Goal: Entertainment & Leisure: Consume media (video, audio)

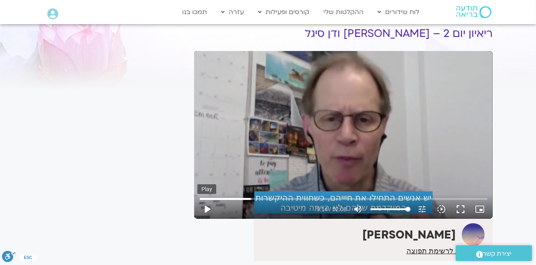
click at [207, 210] on button "play_arrow" at bounding box center [207, 209] width 19 height 19
click at [205, 207] on button "pause" at bounding box center [207, 209] width 19 height 19
click at [251, 200] on input "Seek" at bounding box center [344, 198] width 288 height 5
click at [461, 208] on button "fullscreen" at bounding box center [461, 209] width 19 height 19
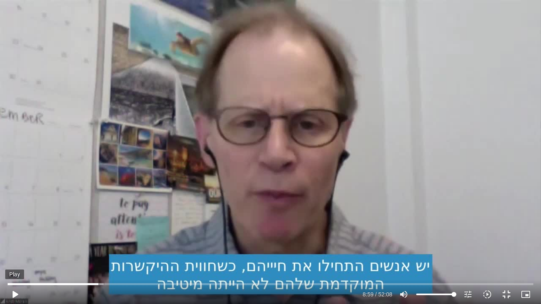
click at [14, 265] on button "play_arrow" at bounding box center [14, 294] width 19 height 19
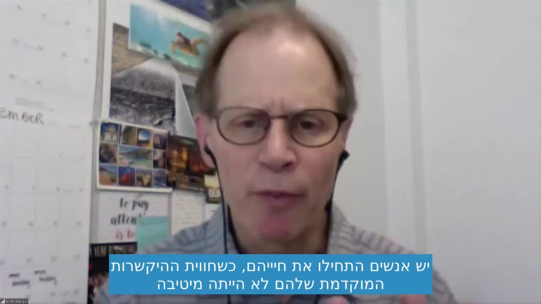
click at [15, 265] on button "pause" at bounding box center [14, 294] width 19 height 19
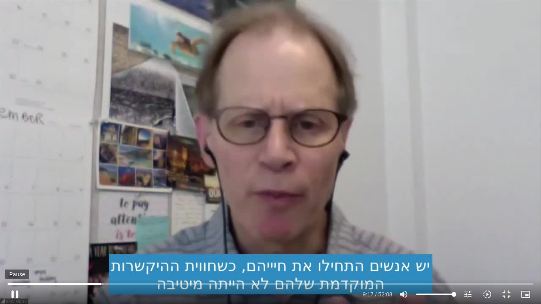
click at [14, 265] on button "pause" at bounding box center [14, 294] width 19 height 19
click at [14, 265] on button "play_arrow" at bounding box center [14, 294] width 19 height 19
click at [14, 265] on button "pause" at bounding box center [14, 294] width 19 height 19
click at [14, 265] on button "play_arrow" at bounding box center [14, 294] width 19 height 19
click at [15, 265] on button "pause" at bounding box center [14, 294] width 19 height 19
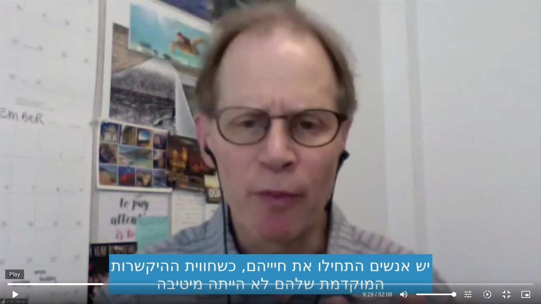
click at [16, 265] on button "play_arrow" at bounding box center [14, 294] width 19 height 19
click at [16, 265] on button "pause" at bounding box center [14, 294] width 19 height 19
click at [16, 265] on button "play_arrow" at bounding box center [14, 294] width 19 height 19
click at [14, 265] on button "pause" at bounding box center [14, 294] width 19 height 19
click at [106, 265] on input "Seek" at bounding box center [271, 284] width 526 height 5
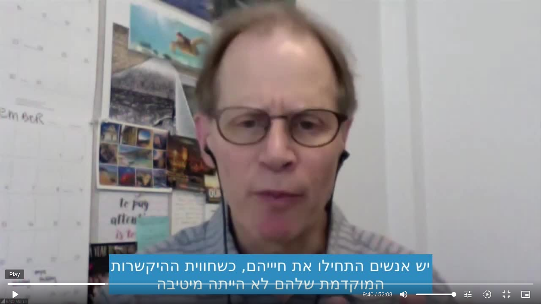
click at [14, 265] on button "play_arrow" at bounding box center [14, 294] width 19 height 19
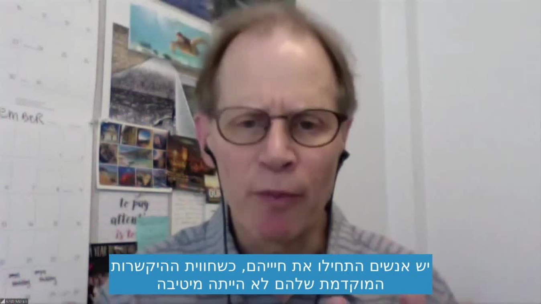
click at [14, 265] on button "pause" at bounding box center [14, 294] width 19 height 19
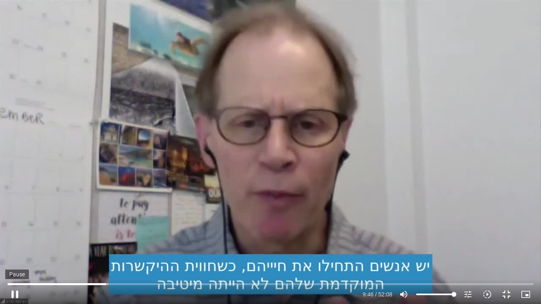
click at [12, 265] on button "pause" at bounding box center [14, 294] width 19 height 19
click at [15, 265] on button "play_arrow" at bounding box center [14, 294] width 19 height 19
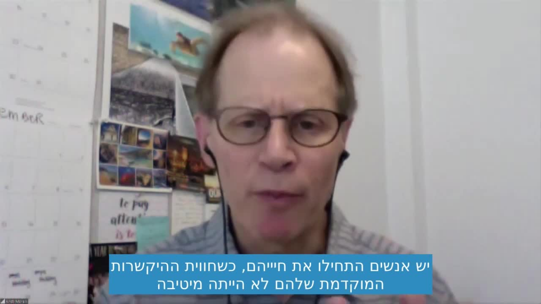
click at [15, 265] on button "pause" at bounding box center [14, 294] width 19 height 19
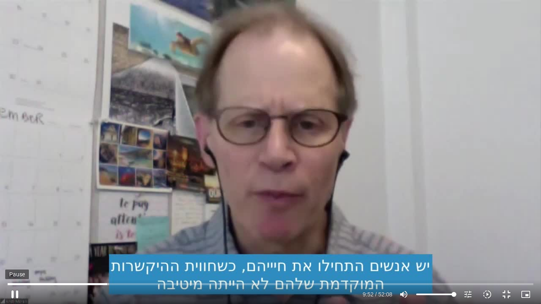
click at [14, 265] on button "pause" at bounding box center [14, 294] width 19 height 19
click at [13, 265] on button "play_arrow" at bounding box center [14, 294] width 19 height 19
click at [14, 265] on button "pause" at bounding box center [14, 294] width 19 height 19
click at [14, 265] on button "play_arrow" at bounding box center [14, 294] width 19 height 19
click at [16, 265] on button "pause" at bounding box center [14, 294] width 19 height 19
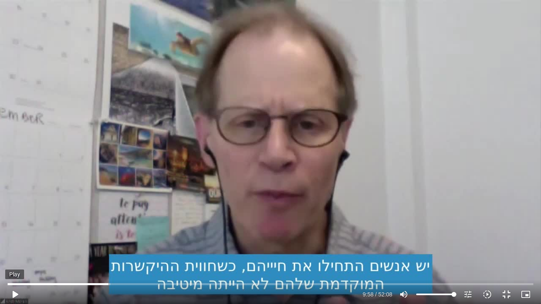
click at [14, 265] on button "play_arrow" at bounding box center [14, 294] width 19 height 19
click at [15, 265] on button "pause" at bounding box center [14, 294] width 19 height 19
click at [13, 265] on button "play_arrow" at bounding box center [14, 294] width 19 height 19
click at [16, 265] on button "pause" at bounding box center [14, 294] width 19 height 19
click at [181, 265] on input "Seek" at bounding box center [271, 284] width 526 height 5
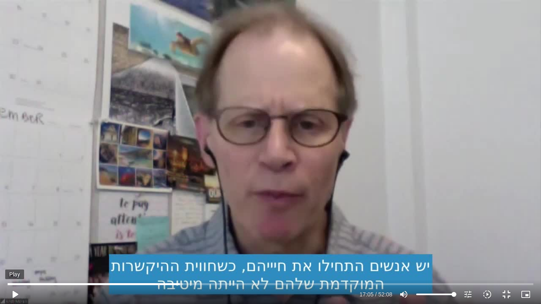
click at [13, 265] on button "play_arrow" at bounding box center [14, 294] width 19 height 19
click at [15, 265] on button "pause" at bounding box center [14, 294] width 19 height 19
click at [14, 265] on button "play_arrow" at bounding box center [14, 294] width 19 height 19
click at [14, 265] on button "pause" at bounding box center [14, 294] width 19 height 19
click at [15, 265] on button "play_arrow" at bounding box center [14, 294] width 19 height 19
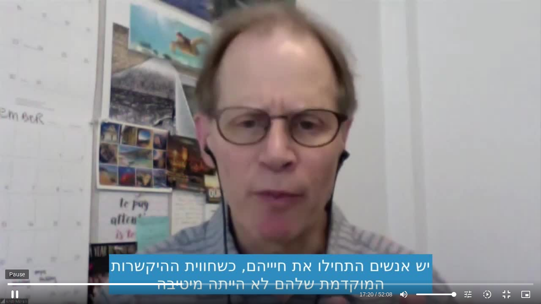
click at [15, 265] on button "pause" at bounding box center [14, 294] width 19 height 19
click at [16, 265] on button "play_arrow" at bounding box center [14, 294] width 19 height 19
click at [14, 265] on button "pause" at bounding box center [14, 294] width 19 height 19
click at [14, 265] on button "play_arrow" at bounding box center [14, 294] width 19 height 19
click at [14, 265] on button "pause" at bounding box center [14, 294] width 19 height 19
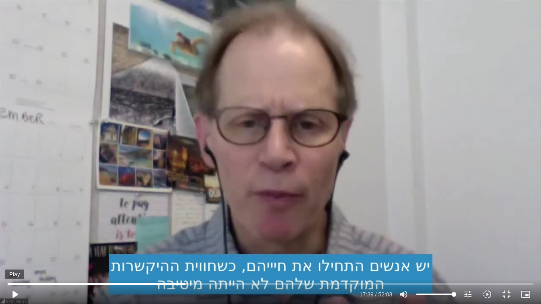
click at [14, 265] on button "play_arrow" at bounding box center [14, 294] width 19 height 19
click at [15, 265] on button "pause" at bounding box center [14, 294] width 19 height 19
click at [14, 265] on button "play_arrow" at bounding box center [14, 294] width 19 height 19
click at [16, 265] on button "pause" at bounding box center [14, 294] width 19 height 19
click at [16, 265] on button "play_arrow" at bounding box center [14, 294] width 19 height 19
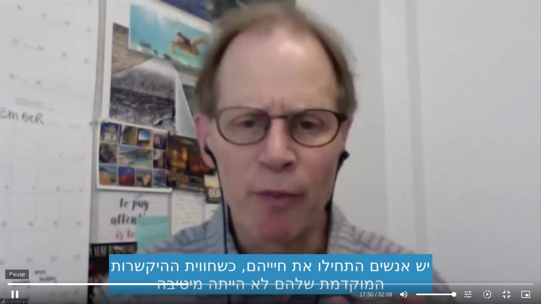
click at [14, 265] on button "pause" at bounding box center [14, 294] width 19 height 19
click at [12, 265] on button "play_arrow" at bounding box center [14, 294] width 19 height 19
click at [14, 265] on button "pause" at bounding box center [14, 294] width 19 height 19
click at [13, 265] on button "play_arrow" at bounding box center [14, 294] width 19 height 19
click at [13, 265] on button "pause" at bounding box center [14, 294] width 19 height 19
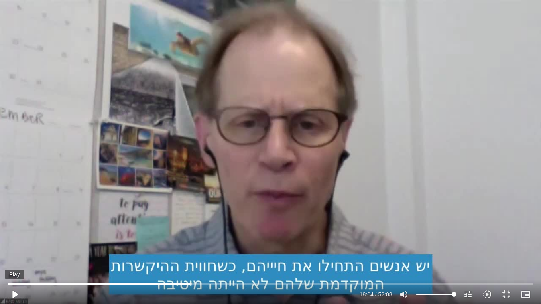
click at [13, 265] on button "play_arrow" at bounding box center [14, 294] width 19 height 19
click at [12, 265] on button "pause" at bounding box center [14, 294] width 19 height 19
click at [12, 265] on button "play_arrow" at bounding box center [14, 294] width 19 height 19
click at [13, 265] on button "pause" at bounding box center [14, 294] width 19 height 19
type input "1103.296103"
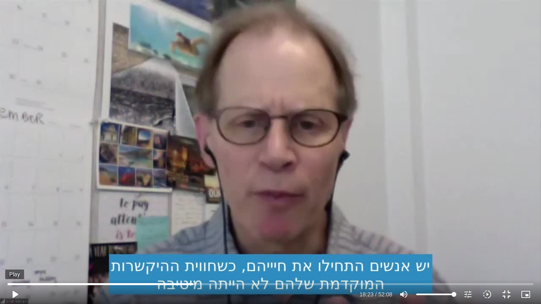
click at [15, 265] on button "play_arrow" at bounding box center [14, 294] width 19 height 19
click at [14, 265] on button "pause" at bounding box center [14, 294] width 19 height 19
click at [15, 265] on button "play_arrow" at bounding box center [14, 294] width 19 height 19
drag, startPoint x: 208, startPoint y: 285, endPoint x: 212, endPoint y: 285, distance: 4.0
click at [212, 265] on input "Seek" at bounding box center [271, 284] width 526 height 5
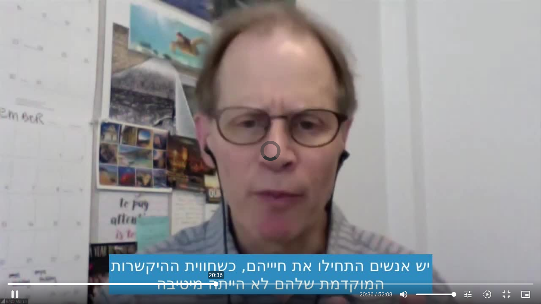
click at [216, 265] on input "Seek" at bounding box center [271, 284] width 526 height 5
drag, startPoint x: 215, startPoint y: 285, endPoint x: 220, endPoint y: 284, distance: 4.5
click at [220, 265] on input "Seek" at bounding box center [271, 284] width 526 height 5
click at [222, 265] on input "Seek" at bounding box center [271, 284] width 526 height 5
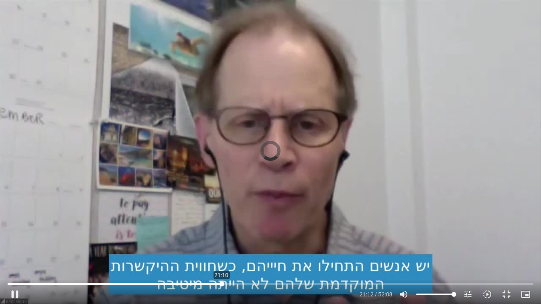
type input "1272.473974"
click at [15, 265] on button "pause" at bounding box center [14, 294] width 19 height 19
click at [15, 265] on button "play_arrow" at bounding box center [14, 294] width 19 height 19
click at [507, 265] on button "fullscreen_exit" at bounding box center [507, 294] width 19 height 19
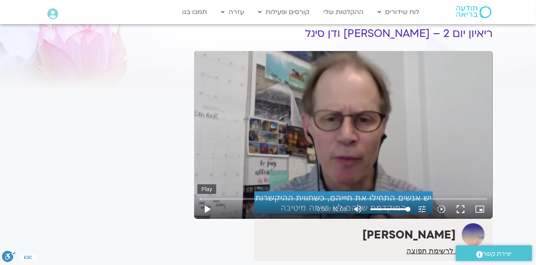
click at [208, 211] on button "play_arrow" at bounding box center [207, 209] width 19 height 19
click at [318, 202] on div "Skip ad 21:55 pause 24:04 / 52:08 volume_up Mute tune Resolution Auto 720p slow…" at bounding box center [344, 206] width 293 height 26
drag, startPoint x: 332, startPoint y: 199, endPoint x: 320, endPoint y: 204, distance: 13.3
click at [320, 201] on input "Seek" at bounding box center [344, 198] width 288 height 5
click at [209, 206] on button "pause" at bounding box center [207, 209] width 19 height 19
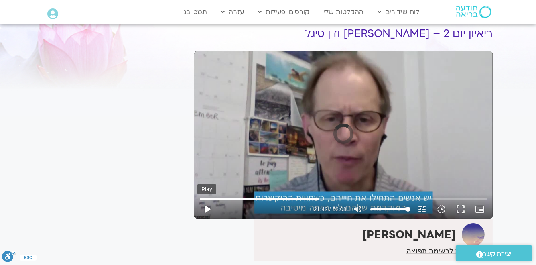
click at [206, 210] on button "play_arrow" at bounding box center [207, 209] width 19 height 19
click at [208, 211] on button "pause" at bounding box center [207, 209] width 19 height 19
click at [208, 209] on button "play_arrow" at bounding box center [207, 209] width 19 height 19
type input "1376.270272"
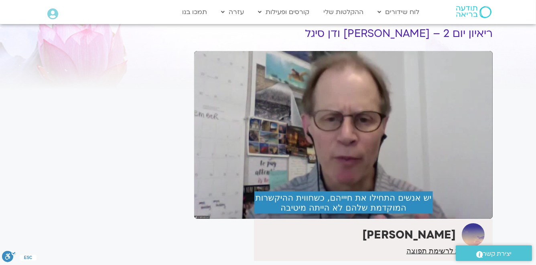
click at [198, 200] on button "pause" at bounding box center [207, 209] width 19 height 19
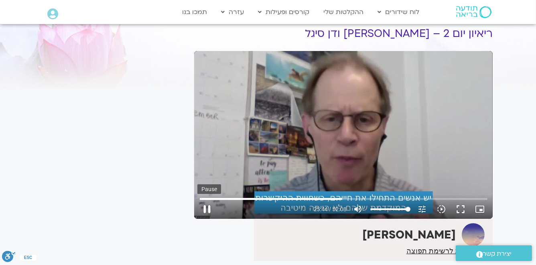
click at [206, 210] on button "pause" at bounding box center [207, 209] width 19 height 19
click at [441, 209] on icon "slow_motion_video" at bounding box center [442, 209] width 10 height 10
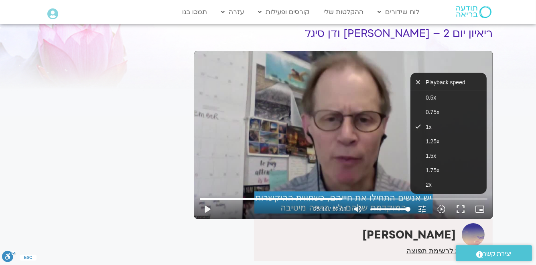
click at [518, 157] on section "לספריית ה-VOD להקלטות שלי ריאיון יום 2 – [PERSON_NAME] ודן סיגל טארה בראך הצטרפ…" at bounding box center [268, 160] width 536 height 324
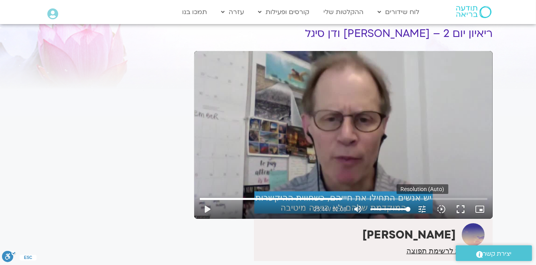
click at [422, 209] on icon "tune" at bounding box center [423, 209] width 10 height 10
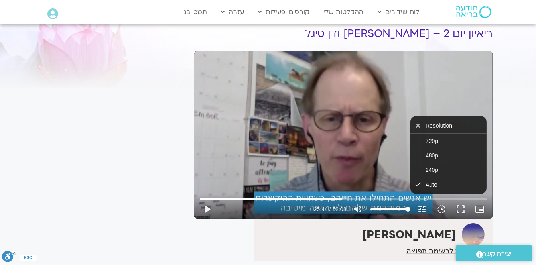
click at [522, 197] on section "לספריית ה-VOD להקלטות שלי ריאיון יום 2 – [PERSON_NAME] ודן סיגל טארה בראך הצטרפ…" at bounding box center [268, 160] width 536 height 324
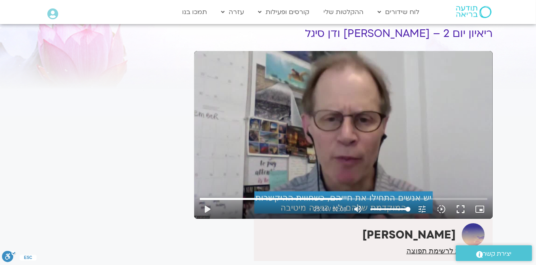
drag, startPoint x: 271, startPoint y: 147, endPoint x: 229, endPoint y: 98, distance: 64.4
click at [229, 98] on div "Skip ad 17:51 play_arrow 25:44 / 52:08 volume_up Mute tune Resolution Auto 720p…" at bounding box center [343, 135] width 299 height 168
click at [224, 169] on div "Skip ad 17:51 pause 25:46 / 52:08 volume_up Mute tune Resolution Auto 720p slow…" at bounding box center [343, 135] width 299 height 168
click at [391, 132] on div "Skip ad 17:51 play_arrow 25:46 / 52:08 volume_up Mute tune Resolution Auto 720p…" at bounding box center [343, 135] width 299 height 168
click at [391, 132] on div "Skip ad 17:51 pause 25:47 / 52:08 volume_up Mute tune Resolution Auto 720p slow…" at bounding box center [343, 135] width 299 height 168
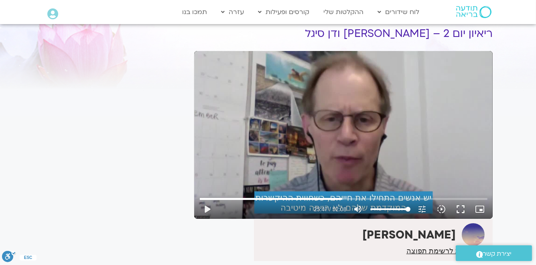
click at [391, 132] on div "Skip ad 17:51 play_arrow 25:47 / 52:08 volume_up Mute tune Resolution Auto 720p…" at bounding box center [343, 135] width 299 height 168
click at [392, 132] on div "Skip ad 17:51 pause 25:48 / 52:08 volume_up Mute tune Resolution Auto 720p slow…" at bounding box center [343, 135] width 299 height 168
click at [458, 209] on button "fullscreen" at bounding box center [461, 209] width 19 height 19
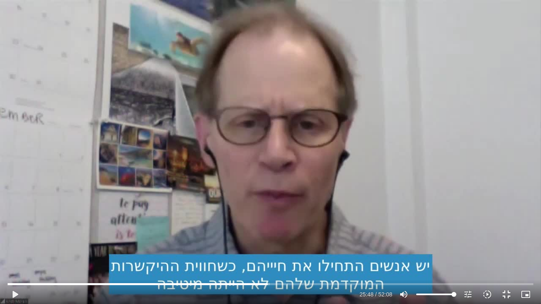
click at [377, 203] on div "Skip ad 45:22 play_arrow 25:48 / 52:08 volume_up Mute tune Resolution Auto 720p…" at bounding box center [270, 152] width 541 height 304
click at [377, 203] on div "Skip ad 45:22 pause 25:49 / 52:08 volume_up Mute tune Resolution Auto 720p slow…" at bounding box center [270, 152] width 541 height 304
click at [377, 203] on div "Skip ad 45:22 play_arrow 25:49 / 52:08 volume_up Mute tune Resolution Auto 720p…" at bounding box center [270, 152] width 541 height 304
click at [377, 203] on div "Skip ad 45:22 pause 25:49 / 52:08 volume_up Mute tune Resolution Auto 720p slow…" at bounding box center [270, 152] width 541 height 304
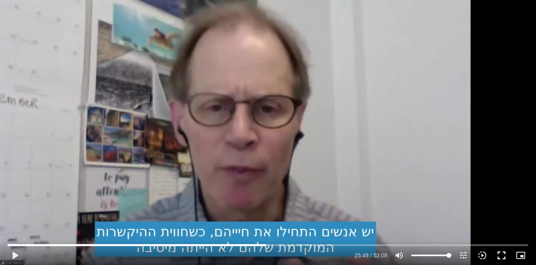
click at [377, 164] on div "Skip ad 45:22 play_arrow 25:49 / 52:08 volume_up Mute tune Resolution Auto 720p…" at bounding box center [268, 132] width 536 height 265
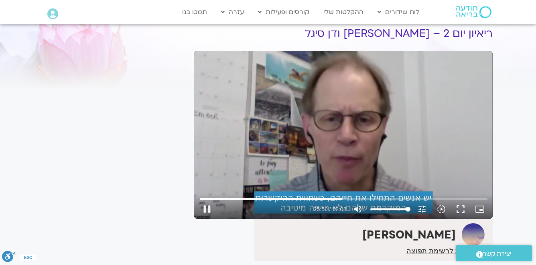
click at [377, 164] on div "Skip ad 45:22 pause 25:50 / 52:08 volume_up Mute tune Resolution Auto 720p slow…" at bounding box center [343, 135] width 299 height 168
type input "1550.385091"
